Goal: Check status

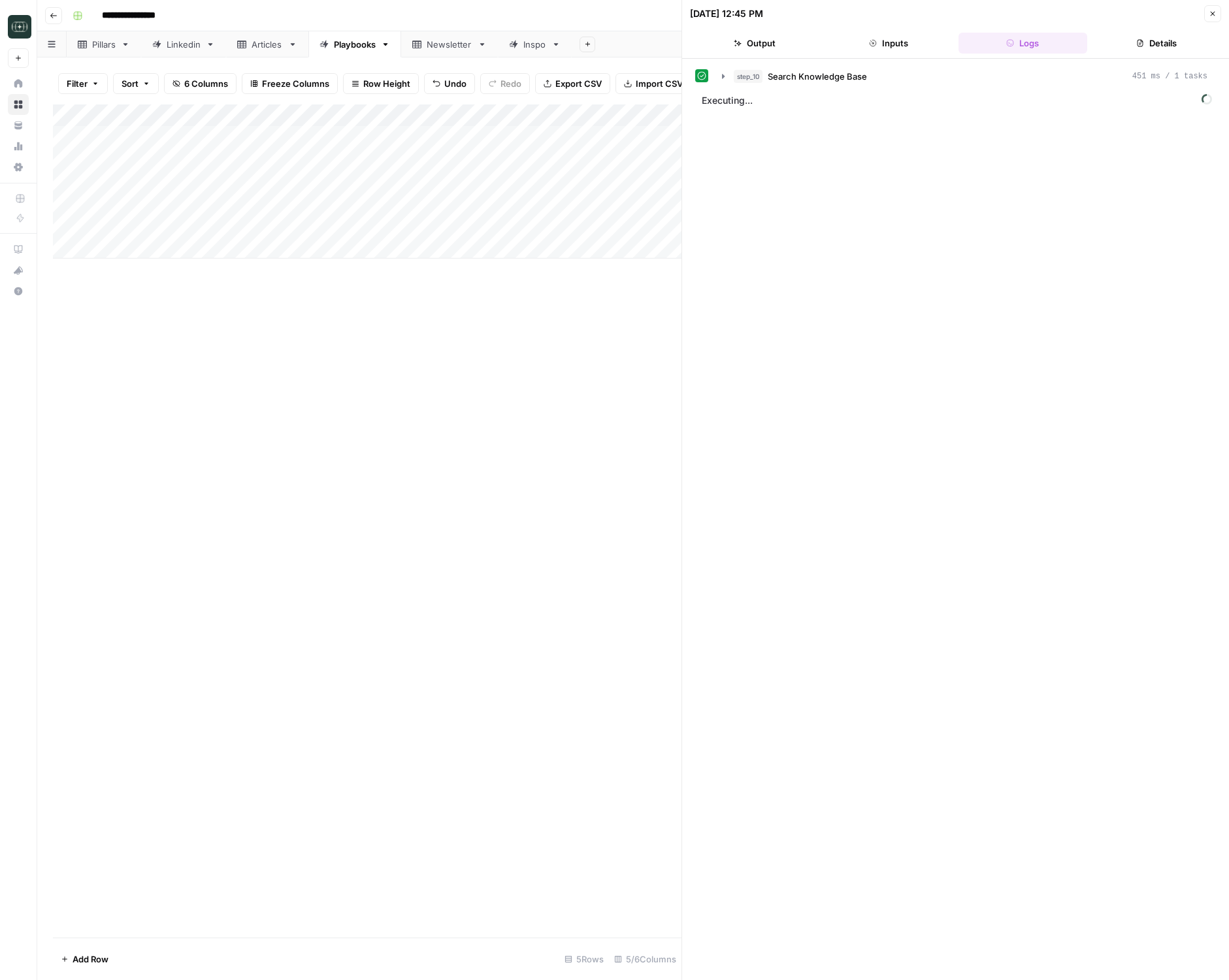
click at [1204, 18] on button "Close" at bounding box center [1212, 14] width 17 height 17
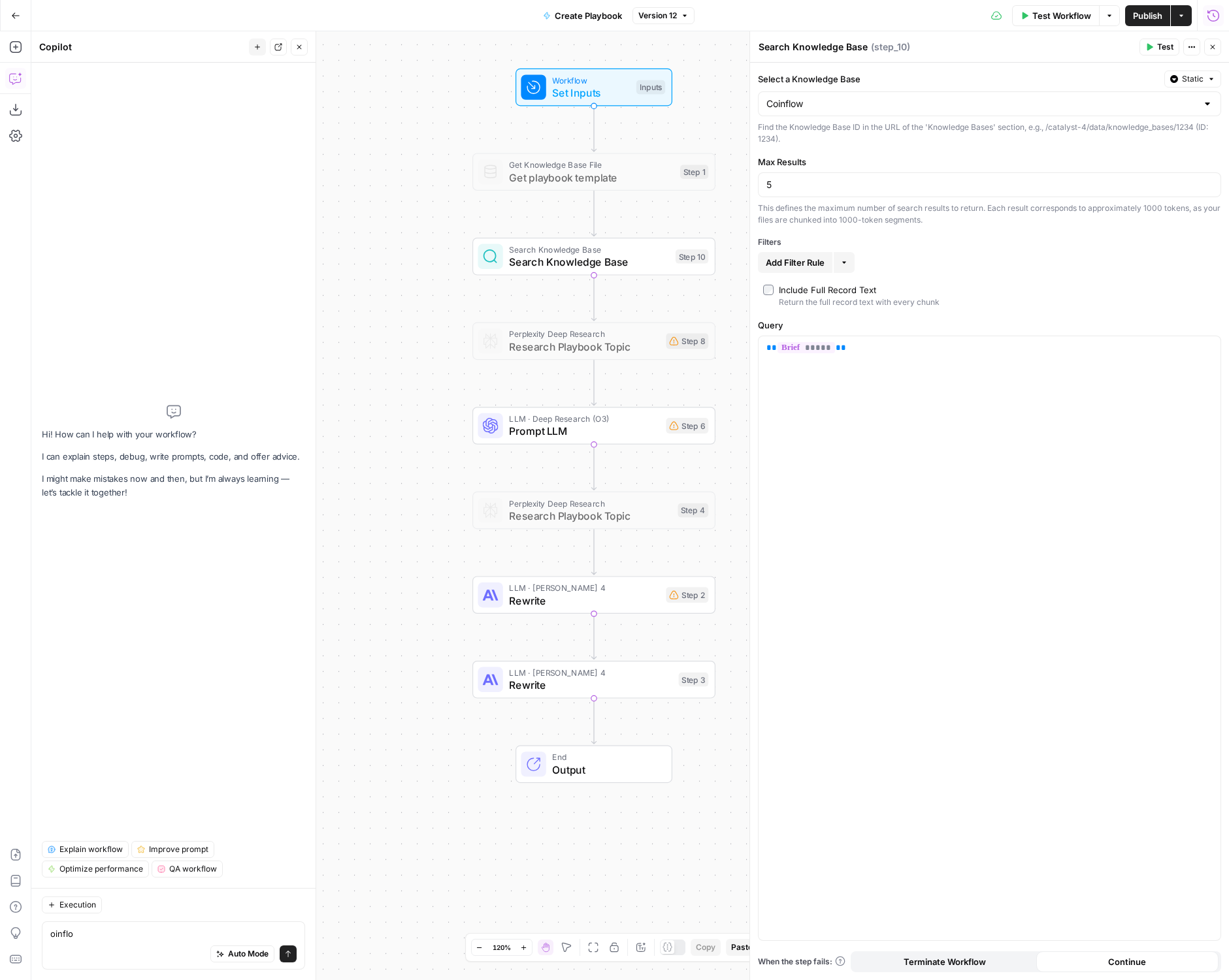
click at [1215, 13] on icon "button" at bounding box center [1212, 15] width 13 height 13
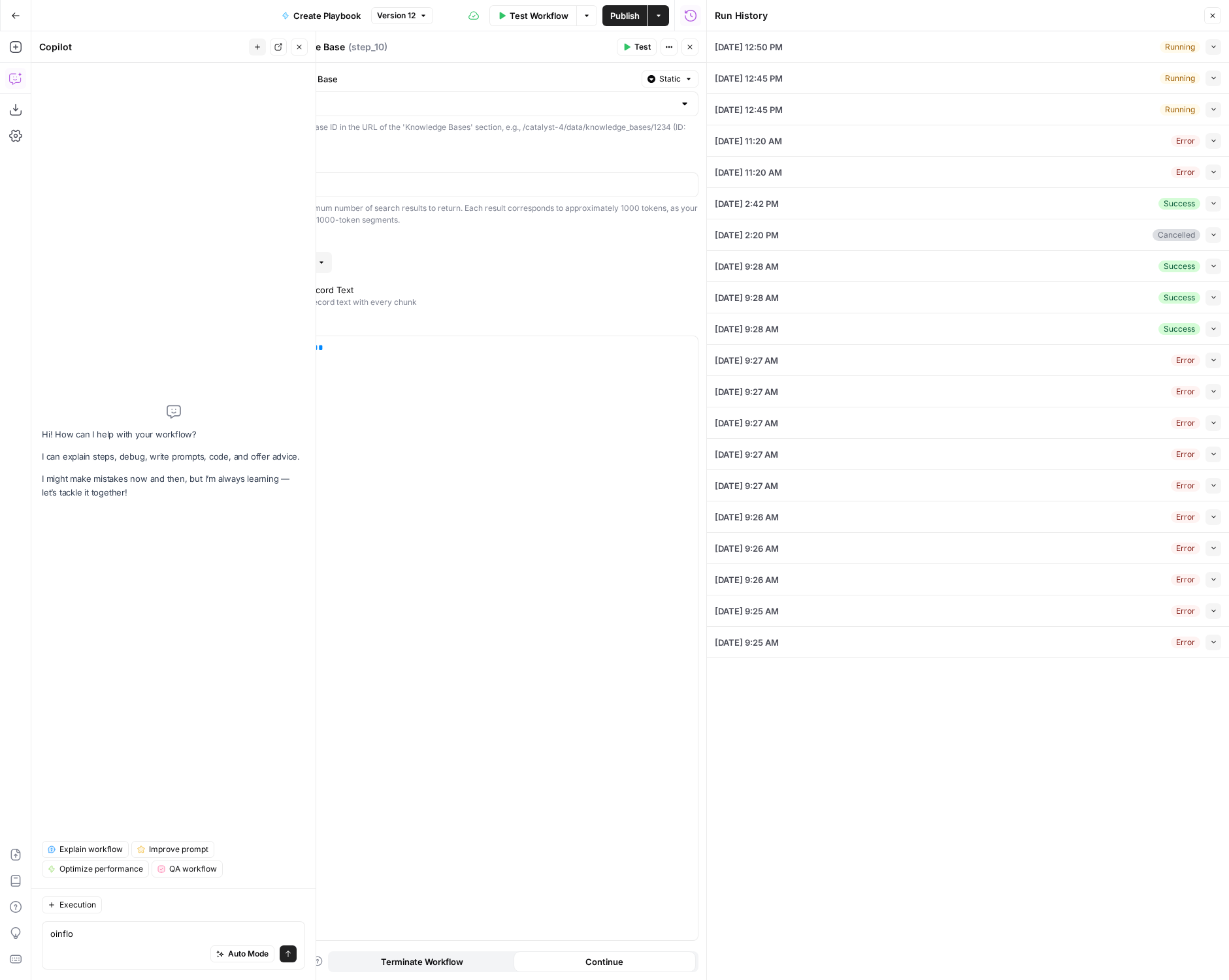
click at [957, 35] on div "[DATE] 12:50 PM Running Collapse" at bounding box center [968, 46] width 506 height 30
click at [1206, 50] on button "Collapse" at bounding box center [1213, 47] width 16 height 16
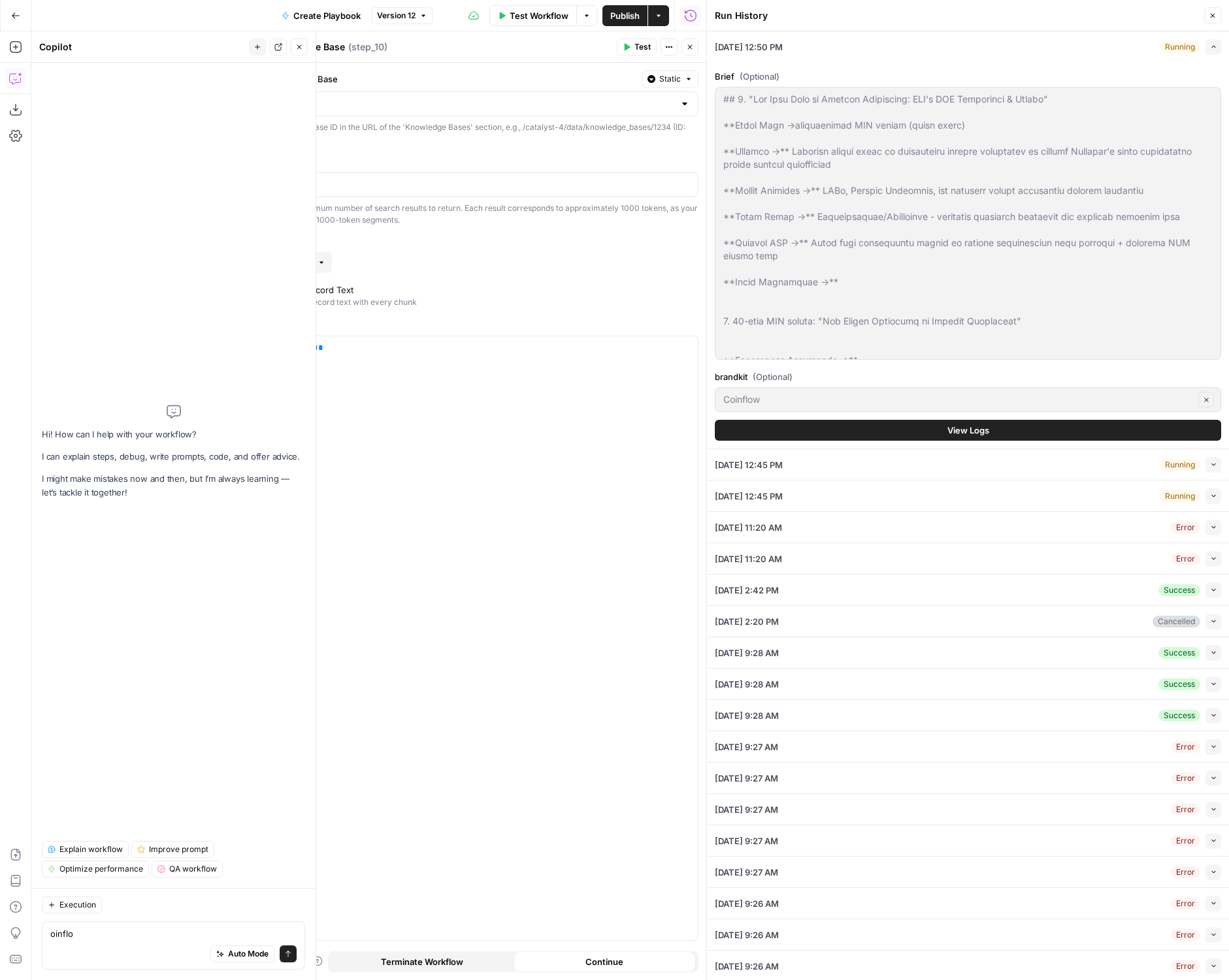
click at [917, 424] on button "View Logs" at bounding box center [968, 431] width 506 height 21
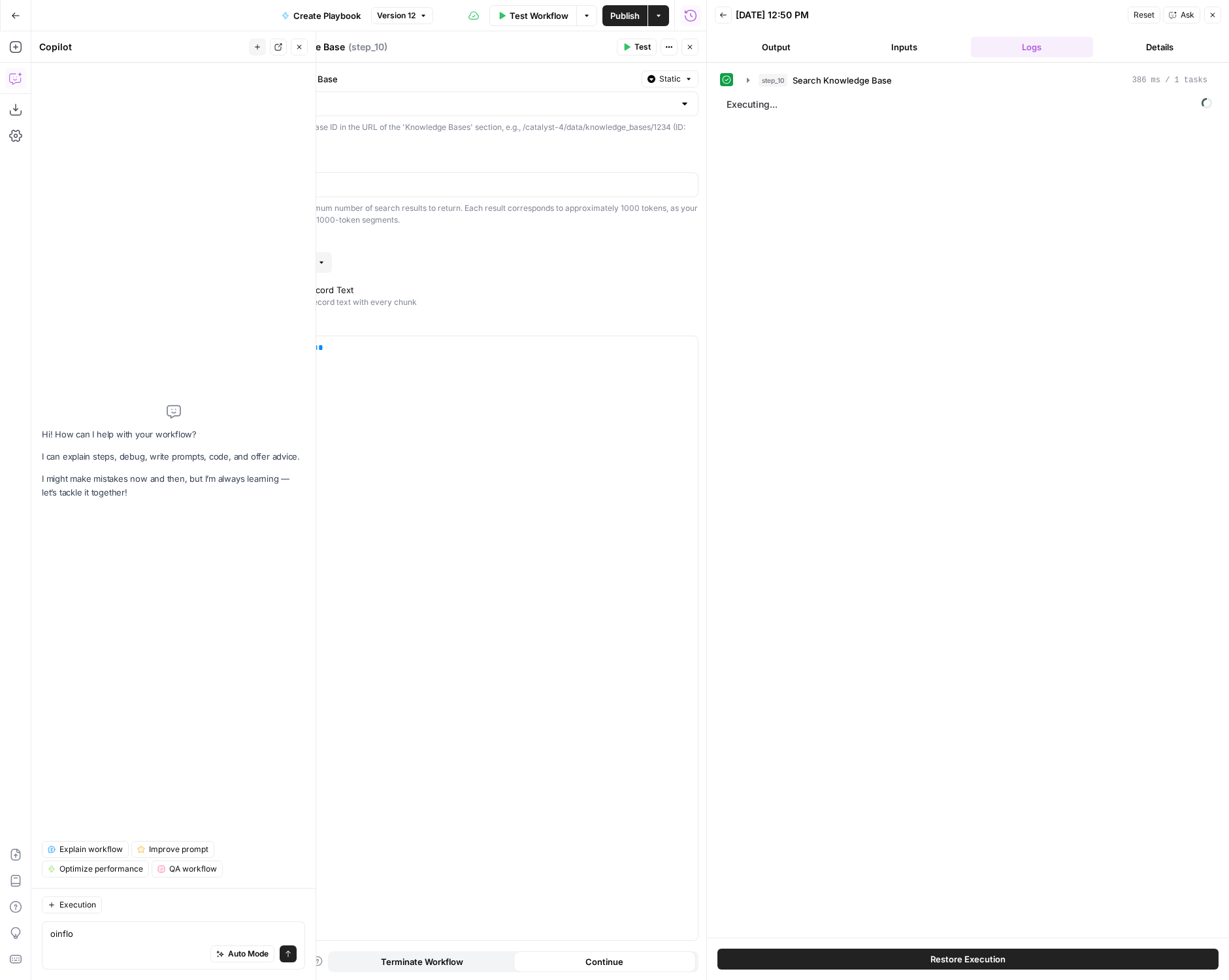
click at [738, 80] on div "step_10 Search Knowledge Base 386 ms / 1 tasks" at bounding box center [967, 80] width 496 height 22
click at [741, 80] on button "step_10 Search Knowledge Base 386 ms / 1 tasks" at bounding box center [977, 80] width 476 height 21
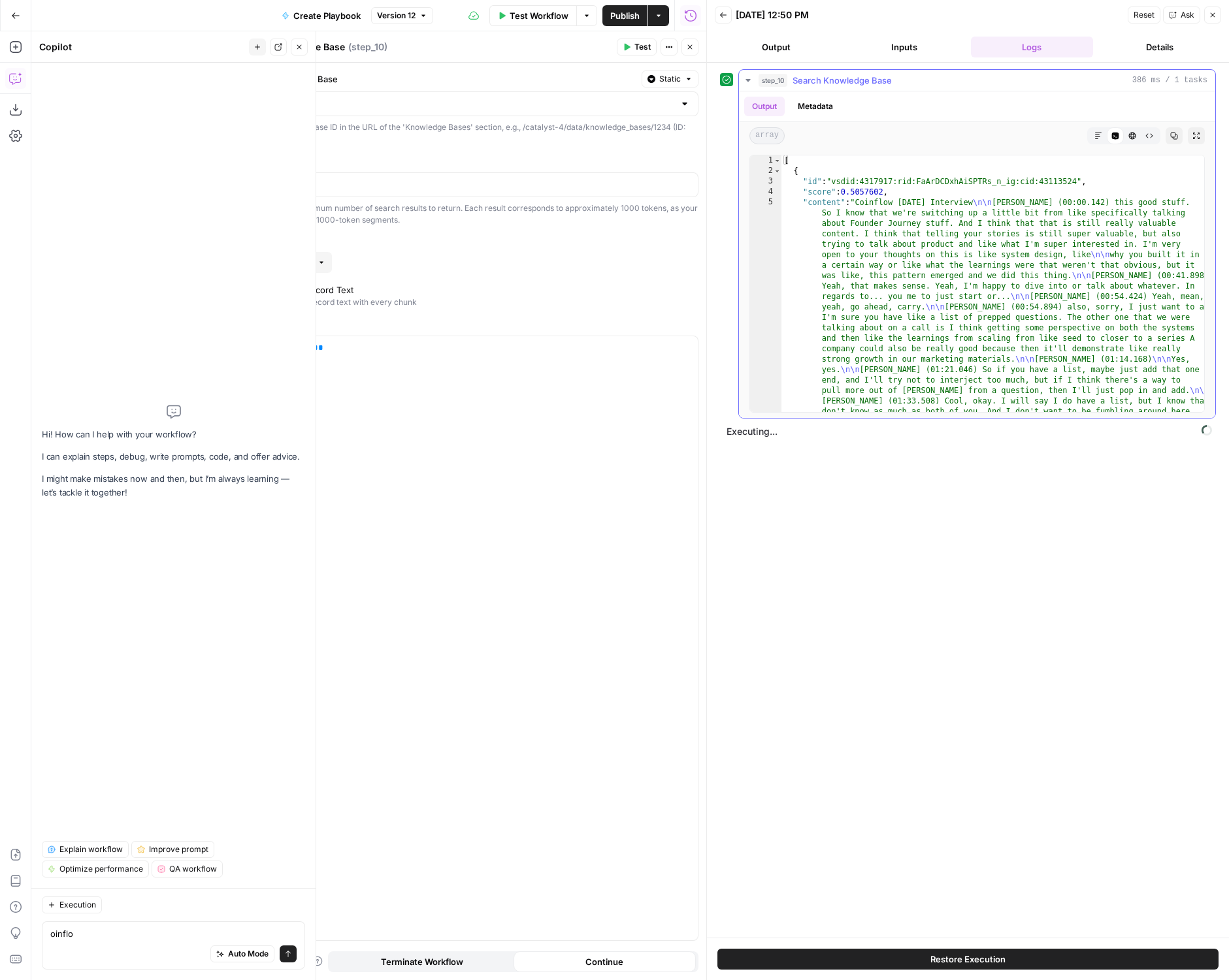
click at [743, 81] on icon "button" at bounding box center [748, 80] width 11 height 11
